Goal: Task Accomplishment & Management: Manage account settings

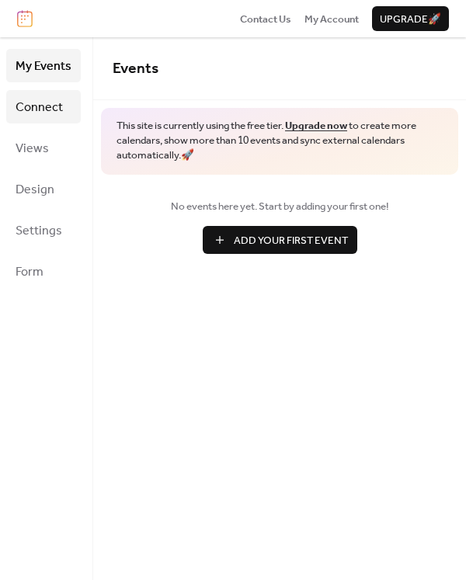
click at [51, 115] on span "Connect" at bounding box center [39, 107] width 47 height 24
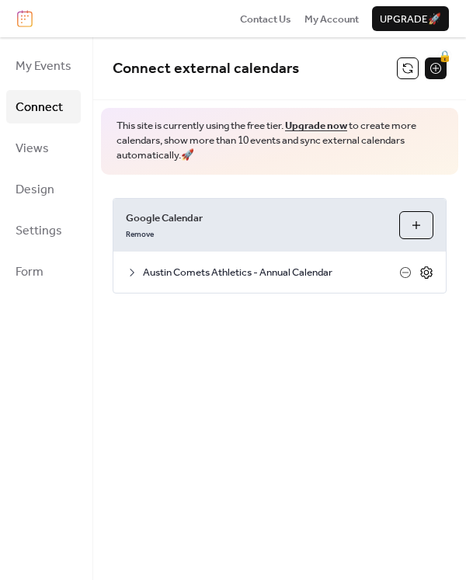
click at [427, 274] on icon at bounding box center [426, 271] width 5 height 5
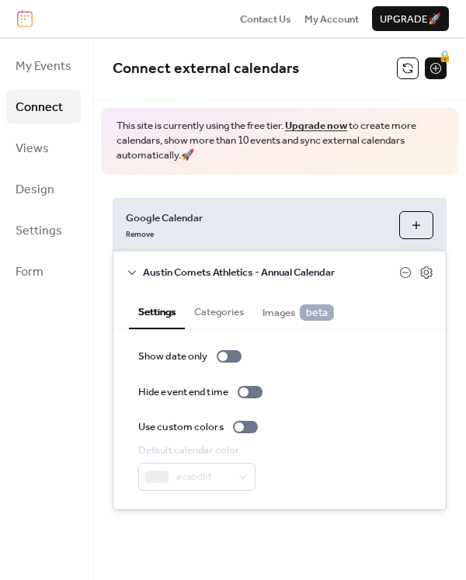
click at [219, 313] on button "Categories" at bounding box center [219, 310] width 68 height 35
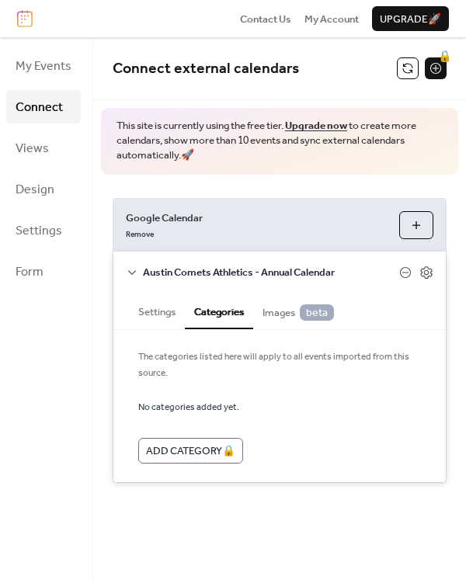
click at [262, 316] on span "Images beta" at bounding box center [297, 312] width 71 height 16
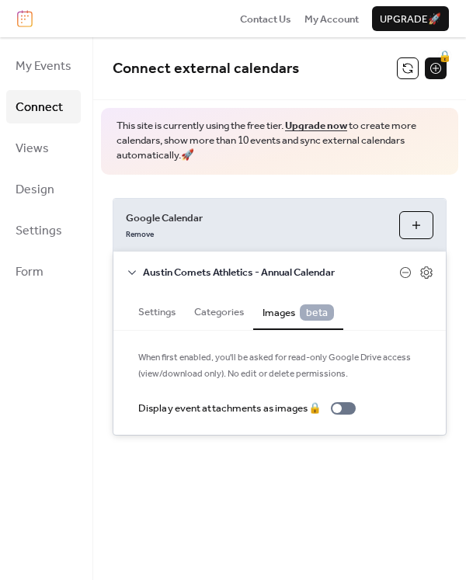
click at [224, 319] on button "Categories" at bounding box center [219, 310] width 68 height 35
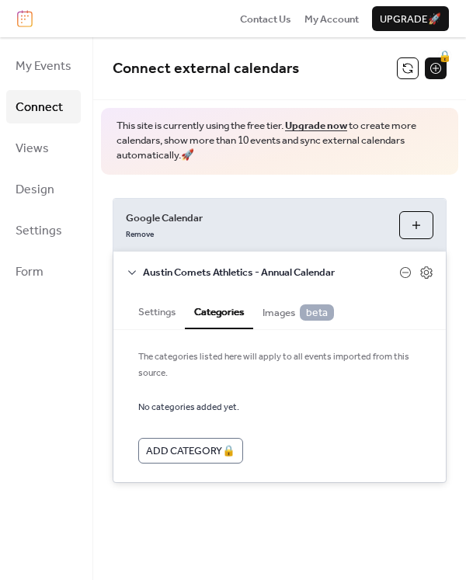
click at [158, 320] on button "Settings" at bounding box center [157, 310] width 56 height 35
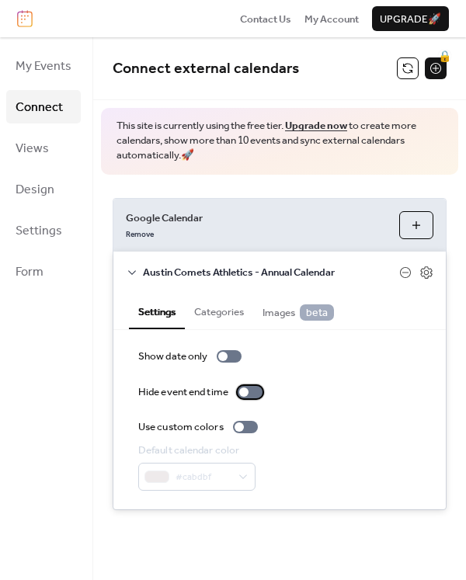
click at [248, 392] on div at bounding box center [243, 391] width 9 height 9
click at [248, 392] on div at bounding box center [249, 392] width 25 height 12
click at [139, 276] on div "Austin Comets Athletics - Annual Calendar" at bounding box center [279, 271] width 332 height 40
click at [128, 271] on icon at bounding box center [132, 272] width 8 height 5
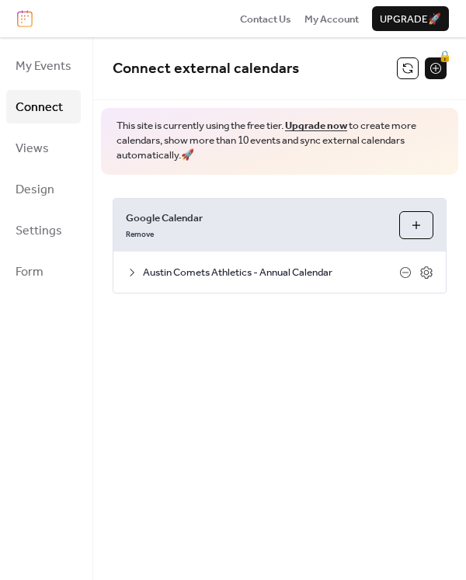
click at [275, 387] on div "Connect external calendars 🔒 This site is currently using the free tier. Upgrad…" at bounding box center [279, 308] width 372 height 542
click at [46, 235] on span "Settings" at bounding box center [39, 231] width 47 height 24
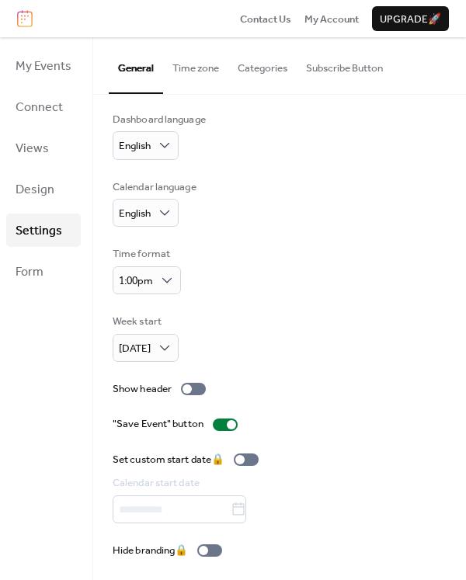
scroll to position [8, 0]
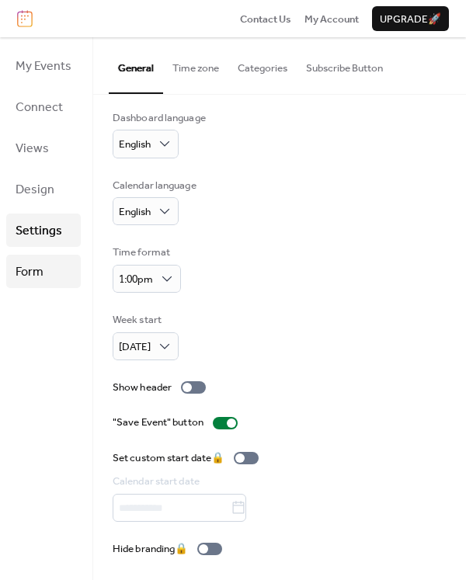
click at [42, 264] on span "Form" at bounding box center [30, 272] width 28 height 24
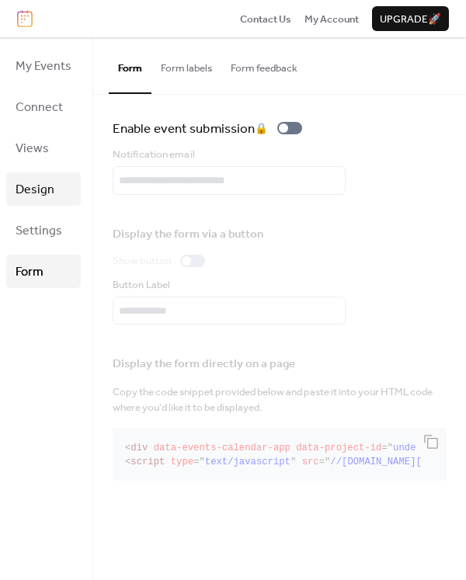
click at [37, 173] on link "Design" at bounding box center [43, 188] width 74 height 33
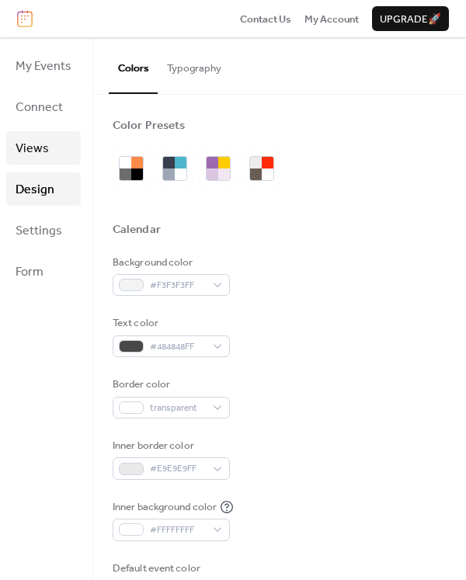
click at [35, 154] on span "Views" at bounding box center [32, 149] width 33 height 24
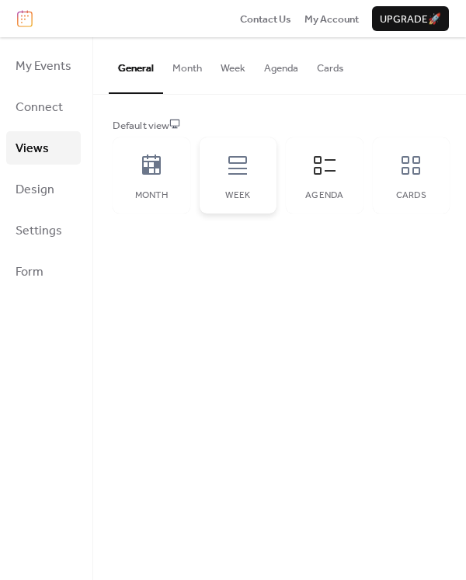
click at [255, 185] on div "Week" at bounding box center [238, 175] width 78 height 76
click at [335, 185] on div "Agenda" at bounding box center [325, 175] width 78 height 76
click at [417, 183] on div "Cards" at bounding box center [411, 175] width 78 height 76
click at [163, 189] on div "Month" at bounding box center [152, 175] width 78 height 76
click at [310, 181] on div "Agenda" at bounding box center [325, 175] width 78 height 76
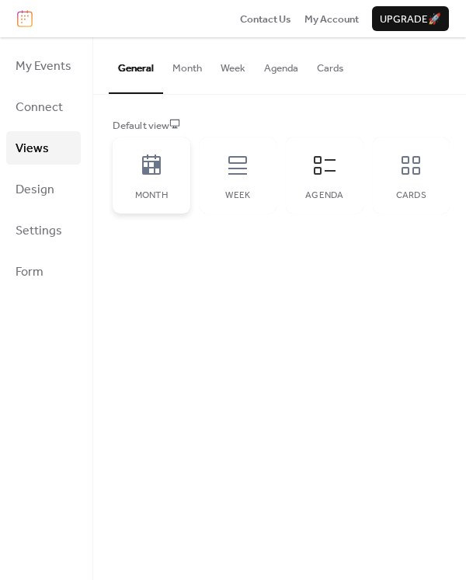
click at [171, 197] on div "Month" at bounding box center [151, 195] width 47 height 11
click at [313, 190] on div "Agenda" at bounding box center [324, 195] width 47 height 11
click at [351, 335] on div "General Month Week Agenda Cards Default view Month Week Agenda Cards Disabled 🔒…" at bounding box center [279, 308] width 372 height 542
click at [184, 81] on button "Month" at bounding box center [187, 64] width 48 height 54
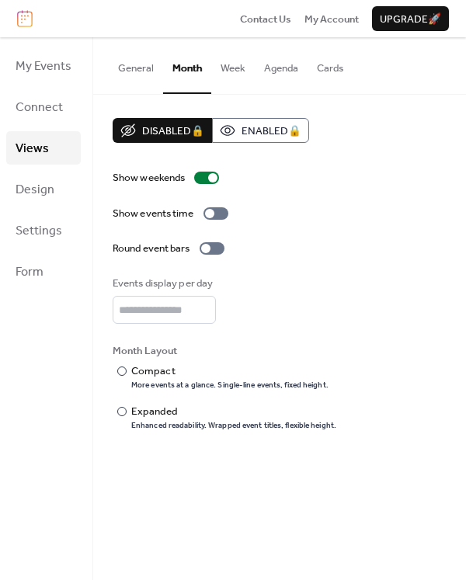
click at [226, 81] on button "Week" at bounding box center [232, 64] width 43 height 54
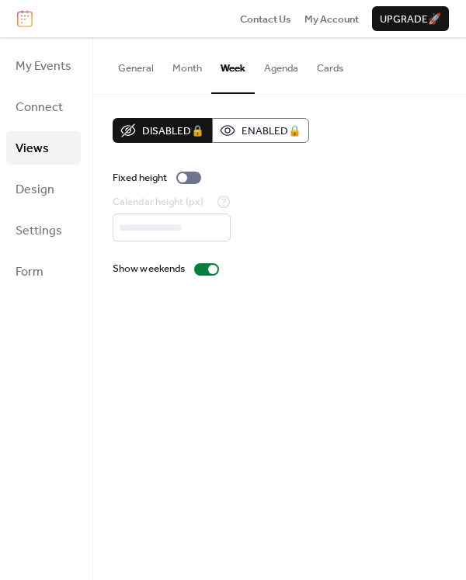
click at [189, 81] on button "Month" at bounding box center [187, 64] width 48 height 54
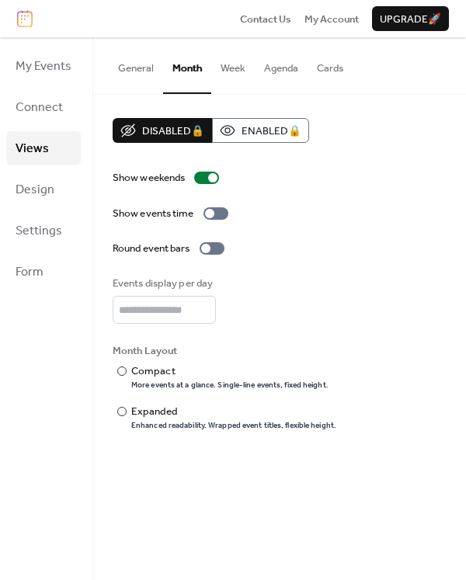
click at [228, 68] on button "Week" at bounding box center [232, 64] width 43 height 54
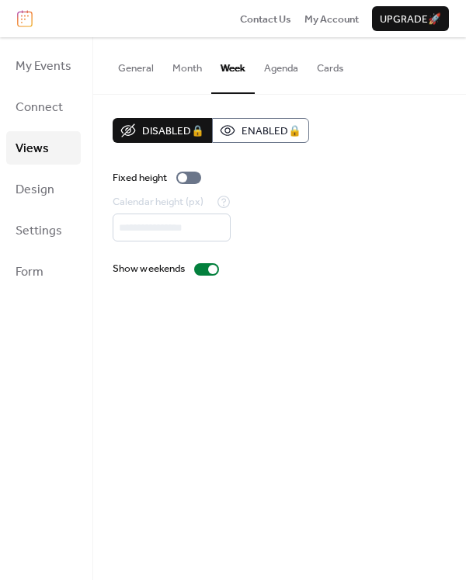
click at [262, 79] on button "Agenda" at bounding box center [281, 64] width 53 height 54
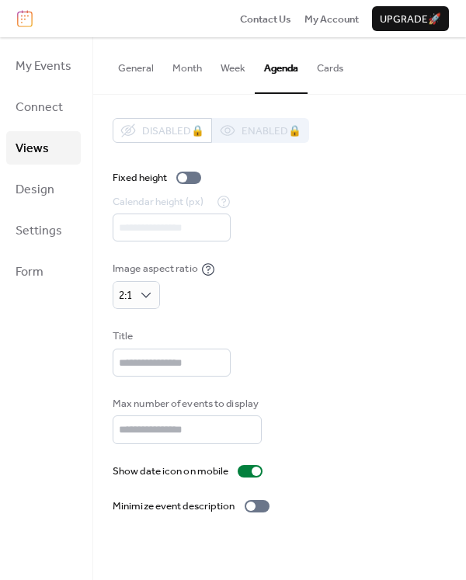
click at [329, 71] on button "Cards" at bounding box center [329, 64] width 45 height 54
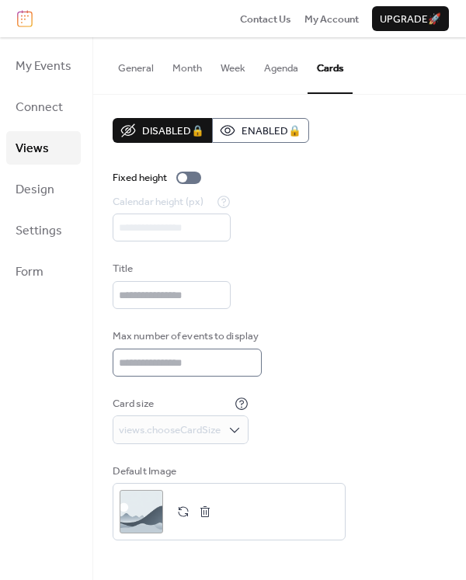
scroll to position [2, 0]
